Goal: Information Seeking & Learning: Learn about a topic

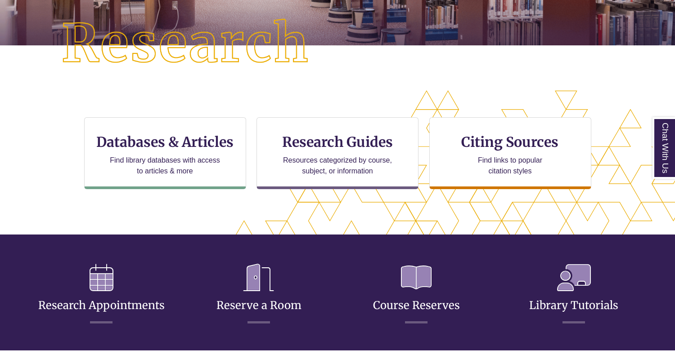
scroll to position [294, 598]
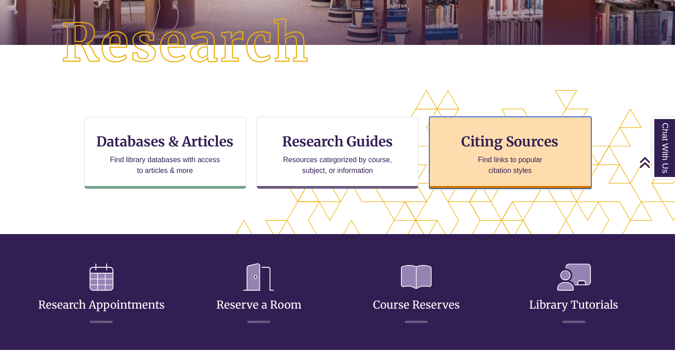
click at [502, 136] on h3 "Citing Sources" at bounding box center [510, 141] width 110 height 17
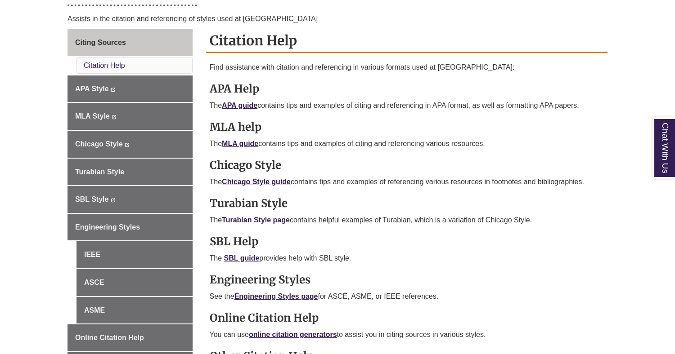
scroll to position [247, 0]
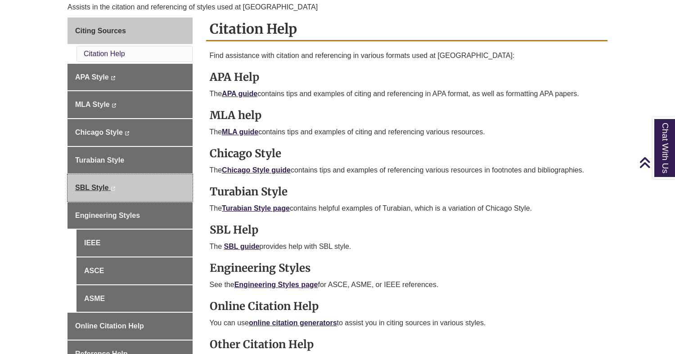
click at [147, 188] on link "SBL Style This link opens in a new window This link opens in a new window" at bounding box center [129, 188] width 125 height 27
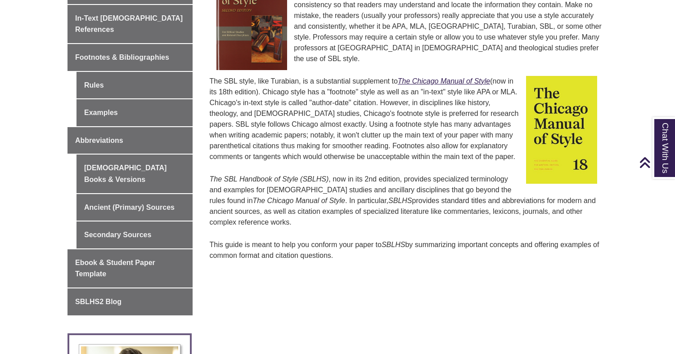
scroll to position [334, 0]
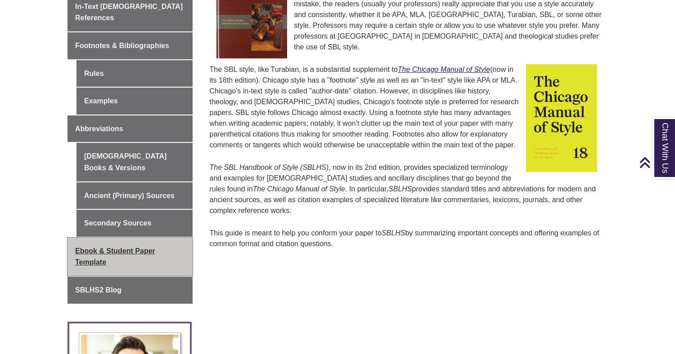
click at [143, 238] on link "Ebook & Student Paper Template" at bounding box center [129, 257] width 125 height 38
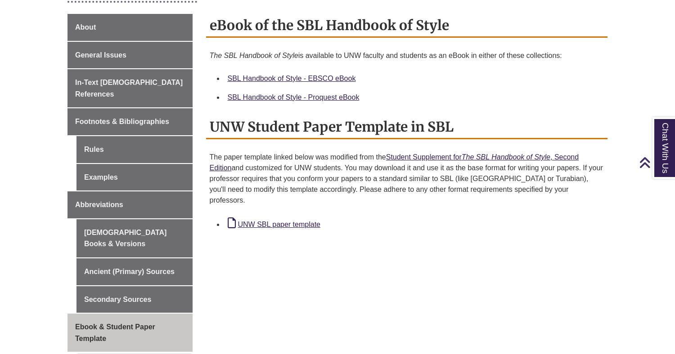
scroll to position [241, 0]
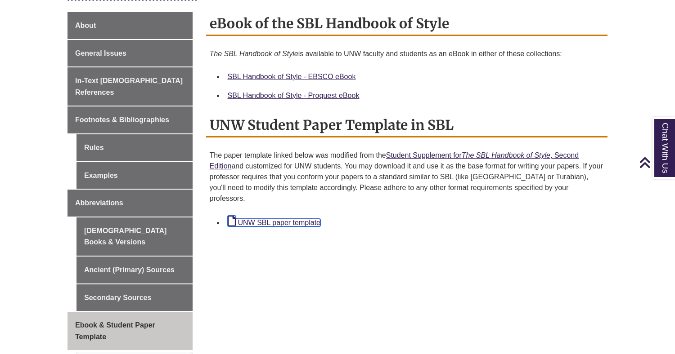
click at [257, 219] on link "UNW SBL paper template" at bounding box center [274, 223] width 93 height 8
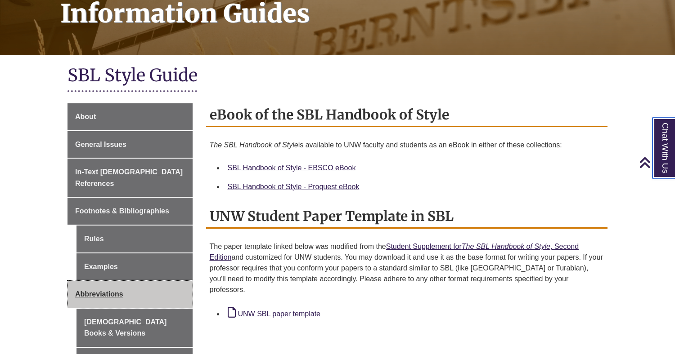
scroll to position [145, 0]
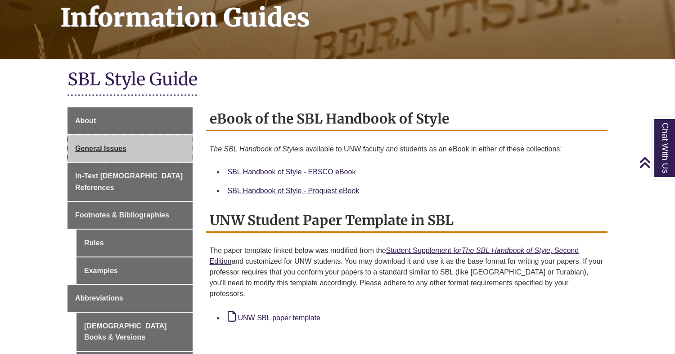
click at [130, 148] on link "General Issues" at bounding box center [129, 148] width 125 height 27
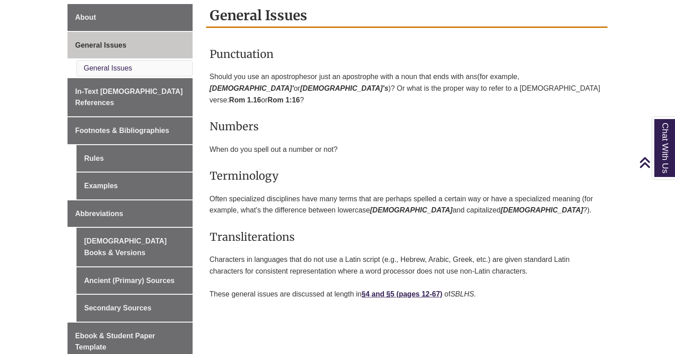
scroll to position [244, 0]
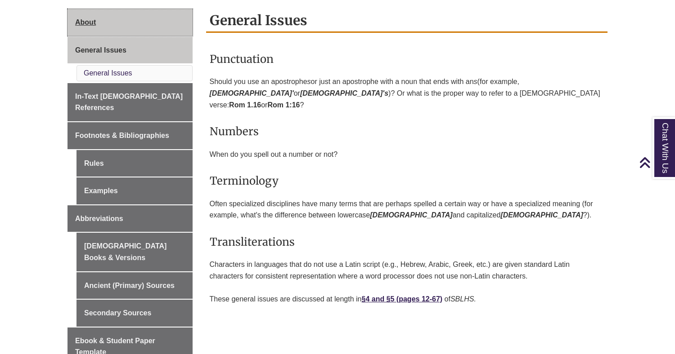
click at [159, 25] on link "About" at bounding box center [129, 22] width 125 height 27
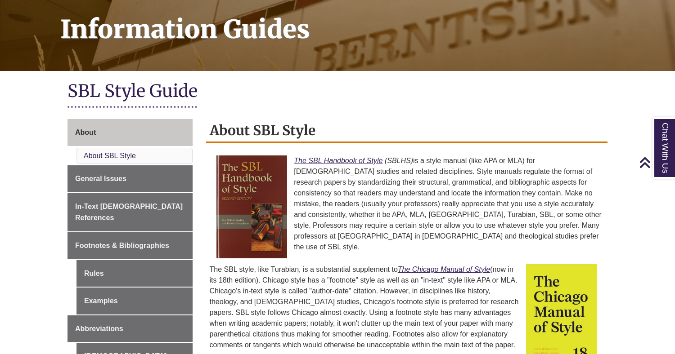
scroll to position [128, 0]
